Goal: Entertainment & Leisure: Consume media (video, audio)

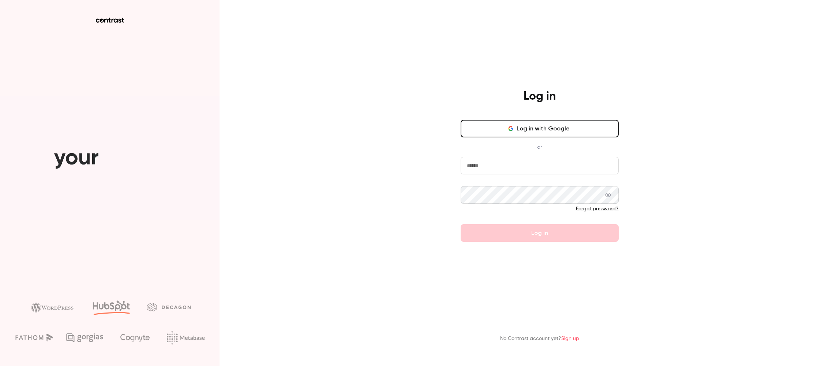
click at [504, 167] on input "email" at bounding box center [540, 166] width 158 height 18
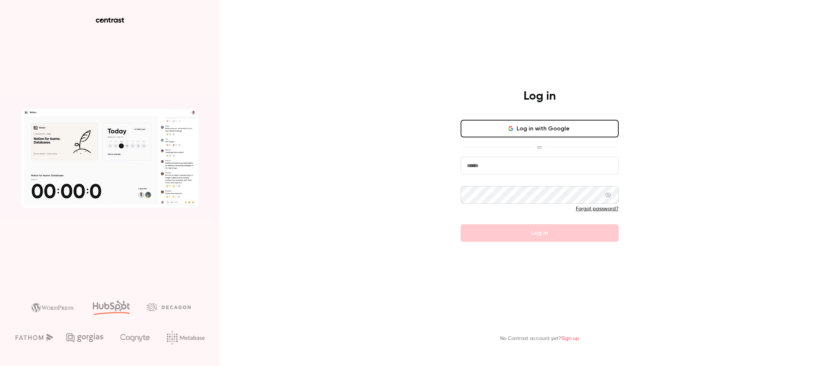
click at [0, 365] on com-1password-button at bounding box center [0, 366] width 0 height 0
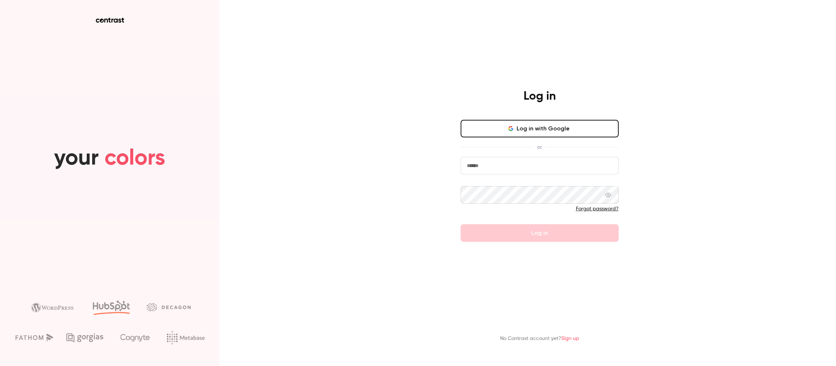
click at [522, 161] on input "email" at bounding box center [540, 166] width 158 height 18
click at [542, 127] on button "Log in with Google" at bounding box center [540, 129] width 158 height 18
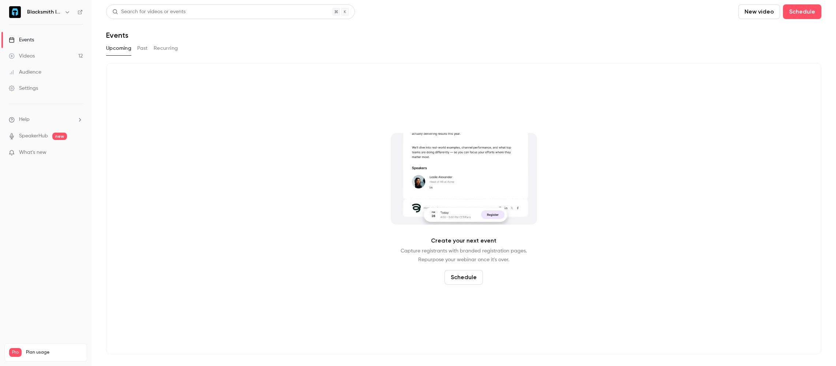
click at [29, 153] on span "What's new" at bounding box center [32, 153] width 27 height 8
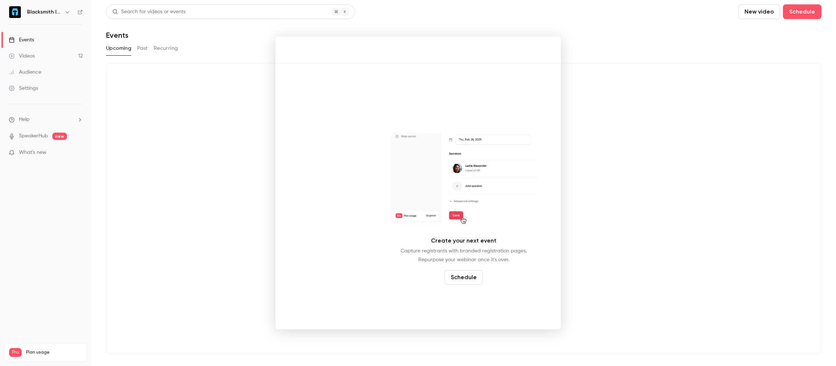
click at [637, 92] on div at bounding box center [418, 183] width 836 height 366
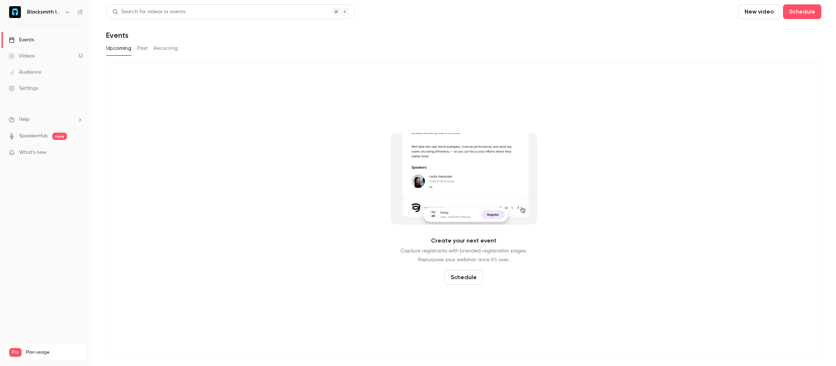
click at [61, 53] on link "Videos 12" at bounding box center [46, 56] width 92 height 16
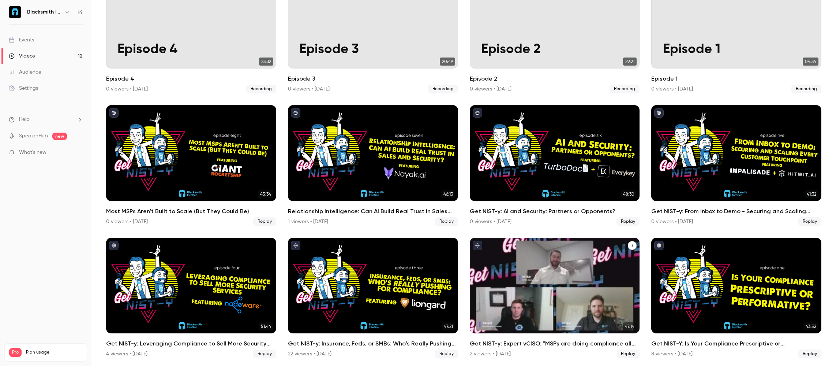
scroll to position [91, 0]
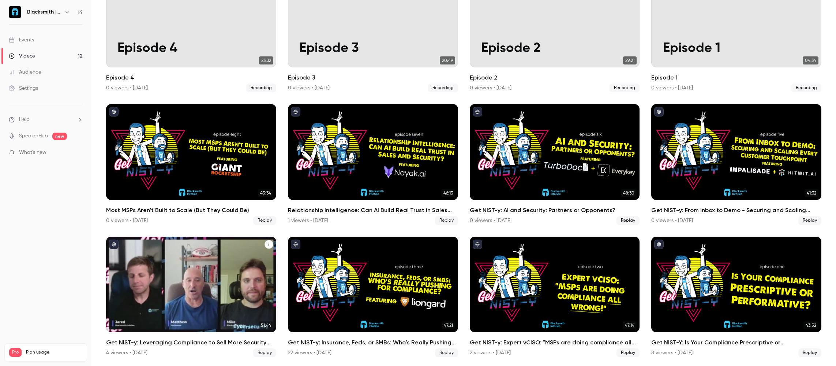
click at [249, 284] on div "Get NIST-y: Leveraging Compliance to Sell More Security Services" at bounding box center [191, 284] width 170 height 96
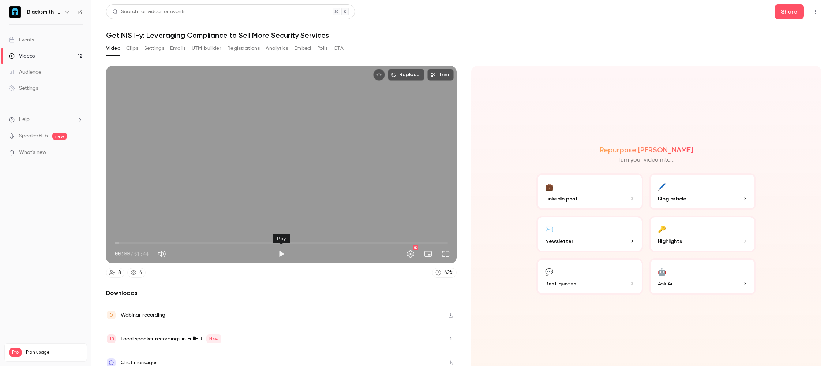
click at [280, 253] on button "Play" at bounding box center [281, 253] width 15 height 15
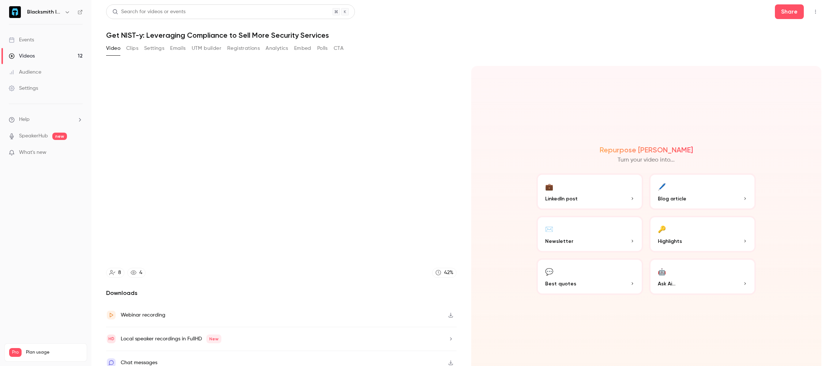
scroll to position [8, 0]
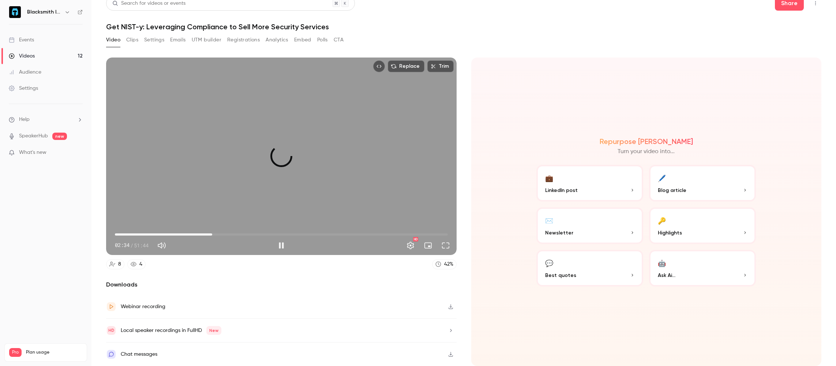
click at [212, 232] on span "15:08" at bounding box center [281, 234] width 333 height 12
click at [128, 233] on span "15:14" at bounding box center [281, 234] width 333 height 12
click at [140, 234] on span "03:55" at bounding box center [281, 234] width 333 height 12
click at [159, 235] on span "06:53" at bounding box center [281, 234] width 333 height 12
click at [182, 233] on span "10:24" at bounding box center [281, 234] width 333 height 12
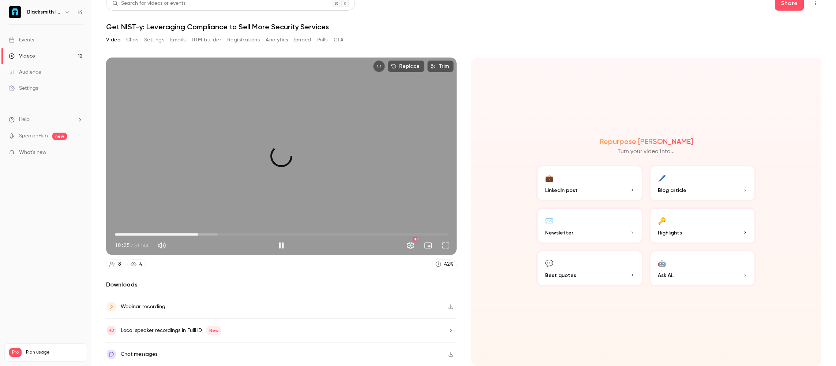
click at [198, 233] on span "12:58" at bounding box center [281, 234] width 333 height 12
click at [216, 234] on span "15:38" at bounding box center [281, 234] width 333 height 12
click at [235, 234] on span "18:43" at bounding box center [281, 234] width 333 height 12
click at [249, 234] on span "20:49" at bounding box center [281, 234] width 333 height 12
click at [266, 232] on span "23:33" at bounding box center [281, 234] width 333 height 12
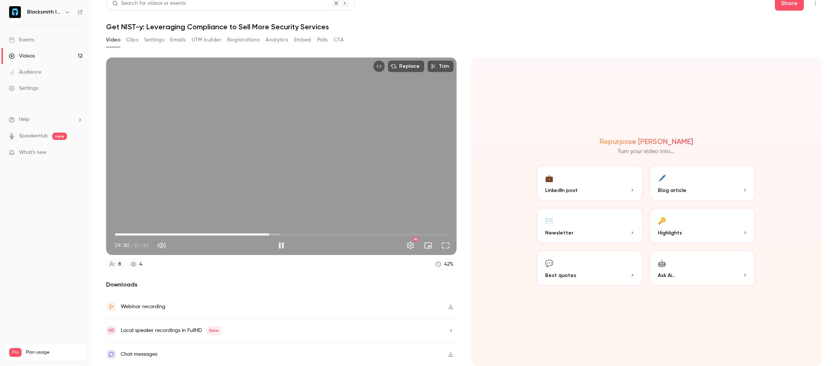
click at [128, 233] on span "24:02" at bounding box center [281, 234] width 333 height 12
click at [134, 234] on span "02:54" at bounding box center [281, 234] width 333 height 12
click at [137, 234] on span "03:28" at bounding box center [281, 234] width 333 height 12
click at [137, 234] on span "03:36" at bounding box center [138, 234] width 2 height 2
click at [132, 235] on span "02:40" at bounding box center [132, 234] width 2 height 2
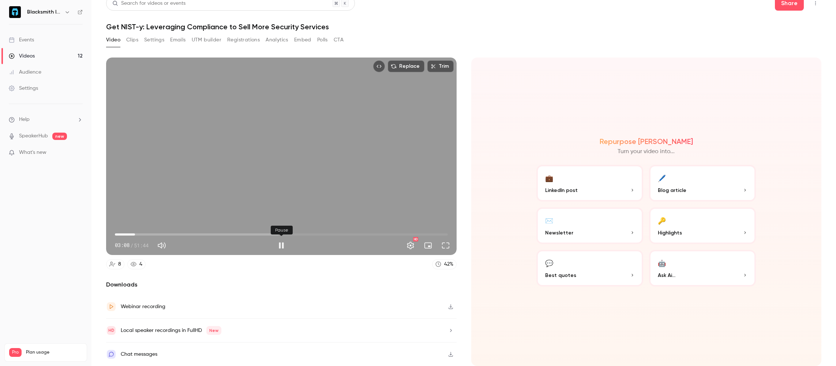
click at [280, 245] on button "Pause" at bounding box center [281, 245] width 15 height 15
type input "*****"
click at [440, 65] on button "Trim" at bounding box center [440, 66] width 26 height 12
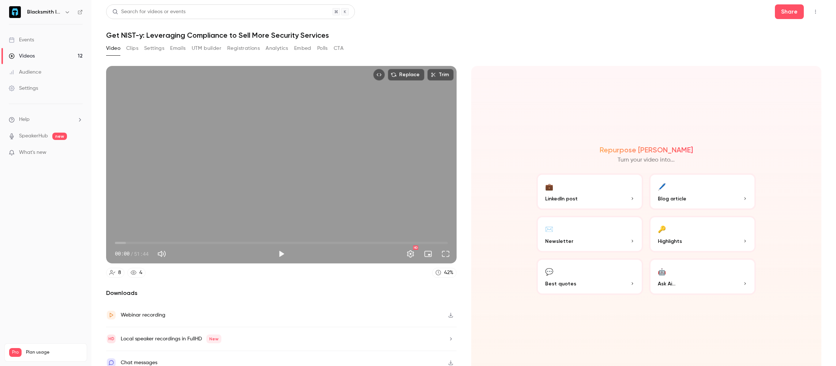
click at [451, 316] on icon "button" at bounding box center [451, 314] width 6 height 5
click at [32, 52] on div "Videos" at bounding box center [22, 55] width 26 height 7
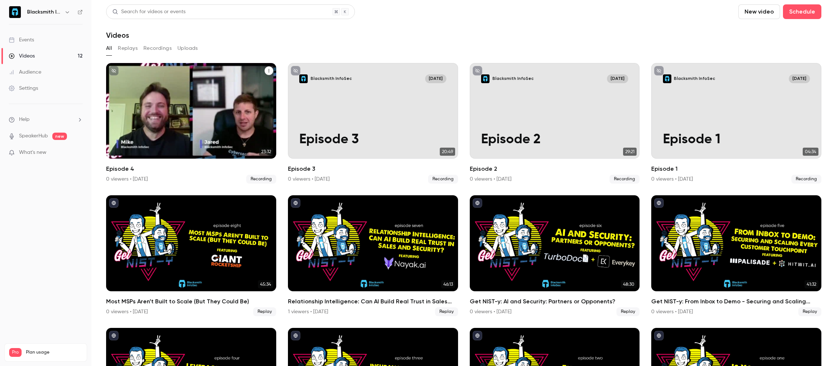
click at [182, 135] on p "Episode 4" at bounding box center [190, 139] width 147 height 15
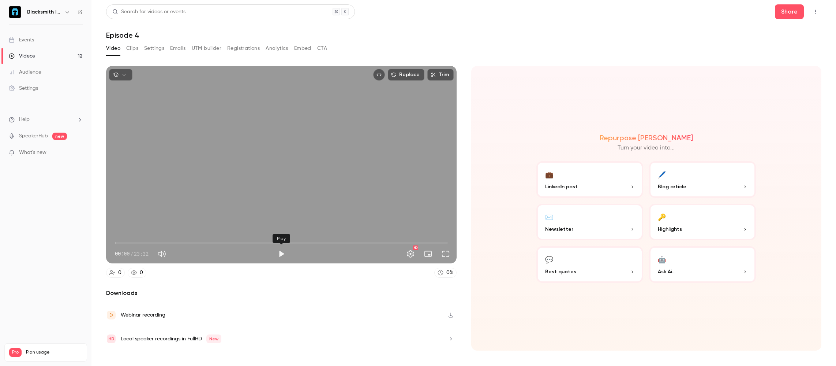
click at [279, 254] on button "Play" at bounding box center [281, 253] width 15 height 15
click at [280, 254] on button "Pause" at bounding box center [281, 253] width 15 height 15
type input "****"
